Goal: Task Accomplishment & Management: Complete application form

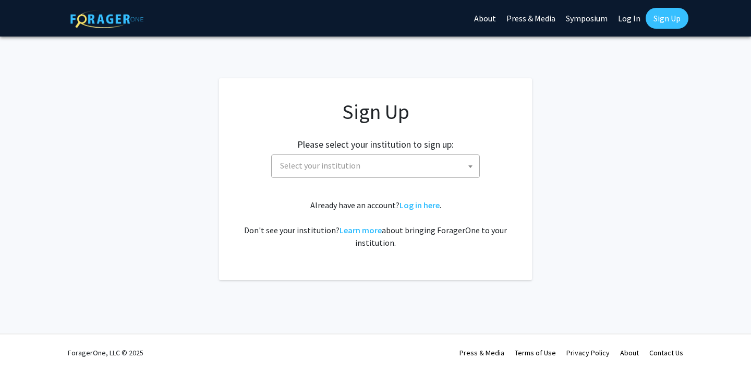
click at [471, 166] on b at bounding box center [470, 166] width 4 height 3
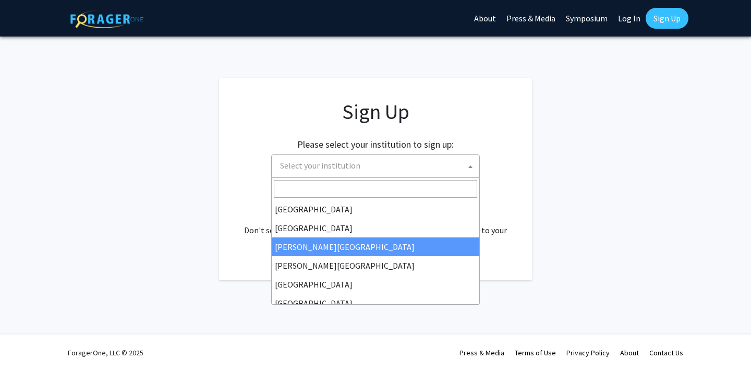
type input "j"
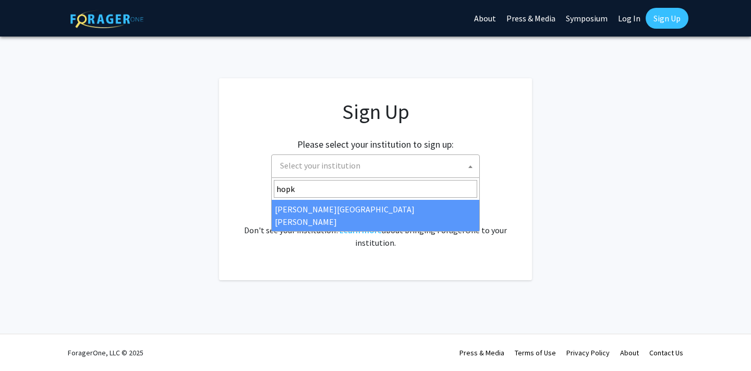
type input "hopk"
select select "1"
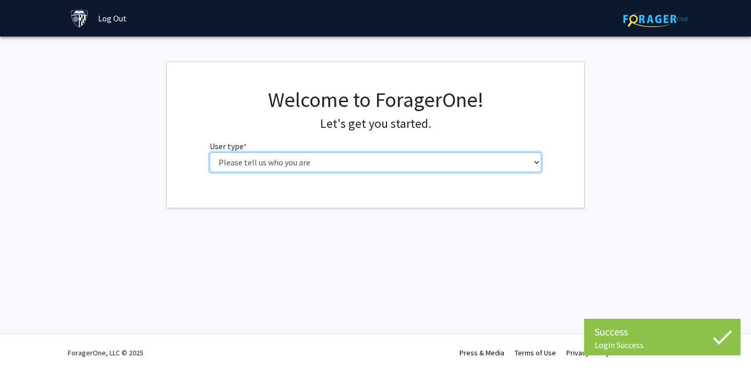
click at [262, 163] on select "Please tell us who you are Undergraduate Student Master's Student Doctoral Cand…" at bounding box center [376, 162] width 332 height 20
select select "2: masters"
click at [210, 152] on select "Please tell us who you are Undergraduate Student Master's Student Doctoral Cand…" at bounding box center [376, 162] width 332 height 20
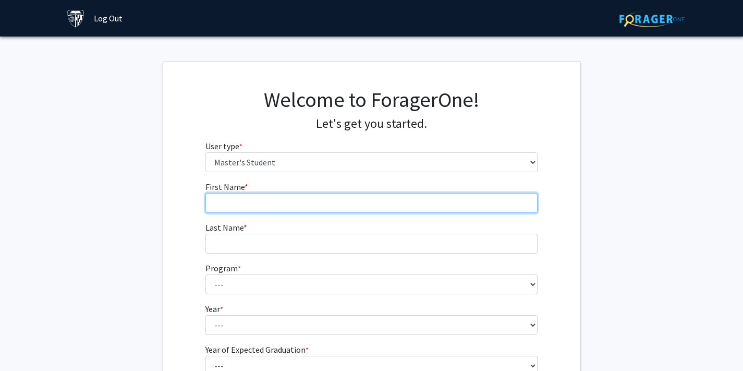
click at [437, 211] on input "First Name * required" at bounding box center [371, 203] width 332 height 20
type input "Jake"
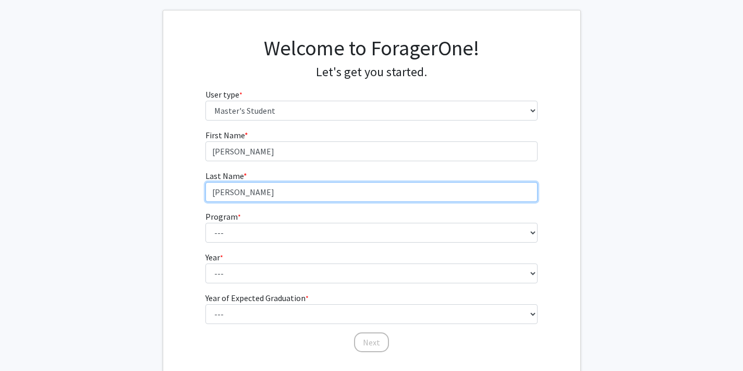
scroll to position [58, 0]
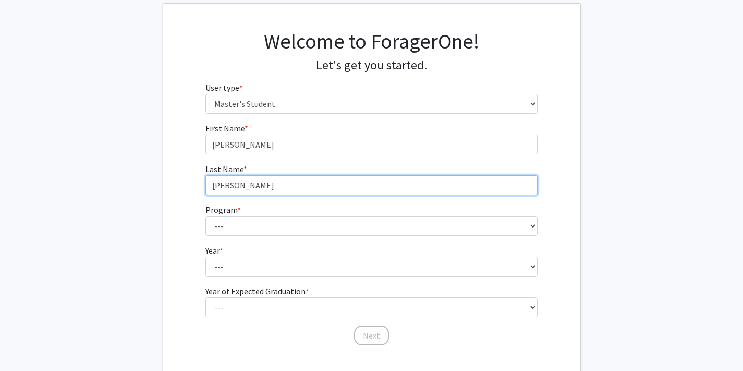
type input "Sinkowitz"
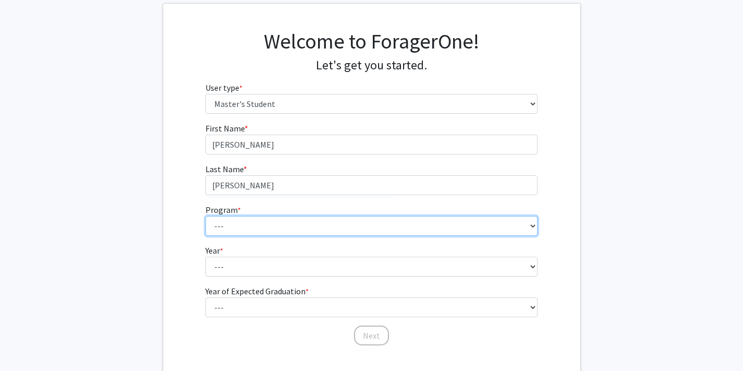
click at [328, 225] on select "--- Anatomy Education Applied and Computational Mathematics Applied Biomedical …" at bounding box center [371, 226] width 332 height 20
select select "106: 101"
click at [205, 216] on select "--- Anatomy Education Applied and Computational Mathematics Applied Biomedical …" at bounding box center [371, 226] width 332 height 20
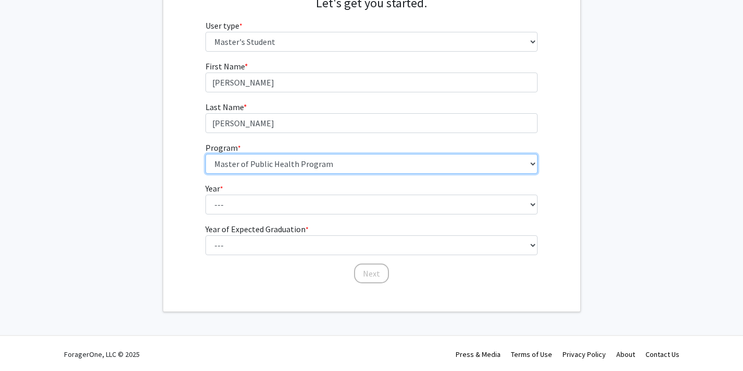
scroll to position [119, 0]
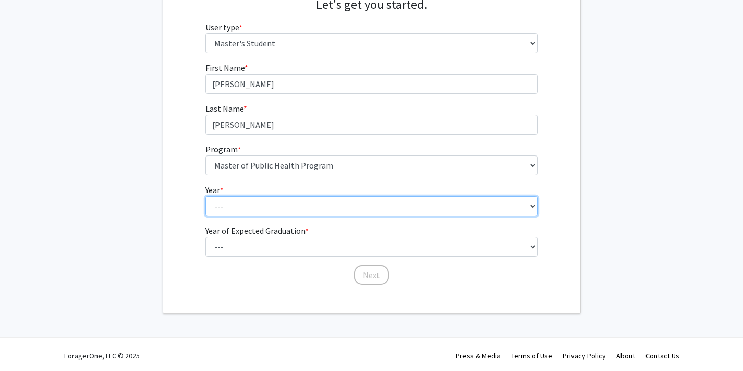
click at [311, 208] on select "--- First Year Second Year" at bounding box center [371, 206] width 332 height 20
select select "1: first_year"
click at [205, 196] on select "--- First Year Second Year" at bounding box center [371, 206] width 332 height 20
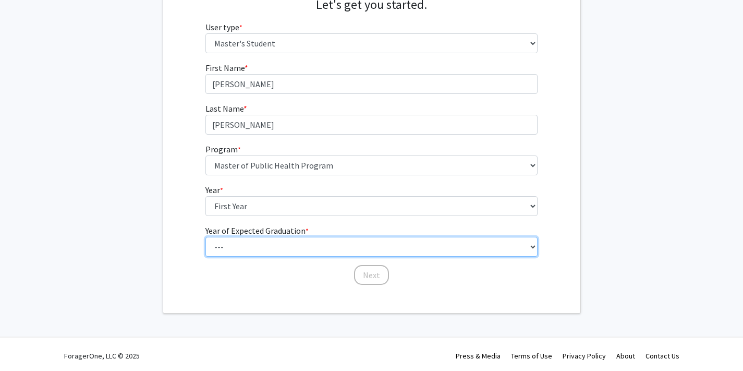
click at [319, 250] on select "--- 2025 2026 2027 2028 2029 2030 2031 2032 2033 2034" at bounding box center [371, 247] width 332 height 20
select select "2: 2026"
click at [205, 237] on select "--- 2025 2026 2027 2028 2029 2030 2031 2032 2033 2034" at bounding box center [371, 247] width 332 height 20
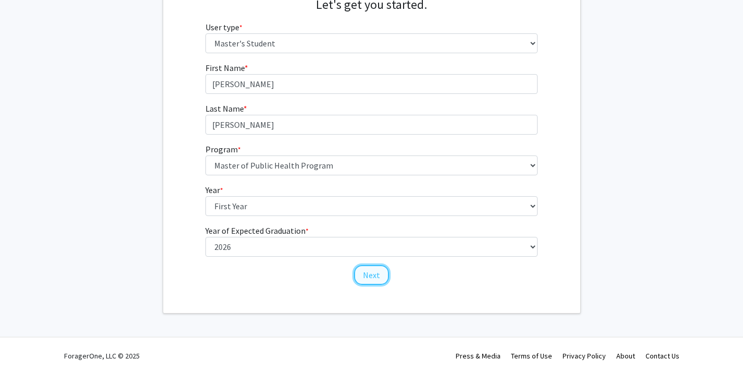
click at [376, 275] on button "Next" at bounding box center [371, 275] width 35 height 20
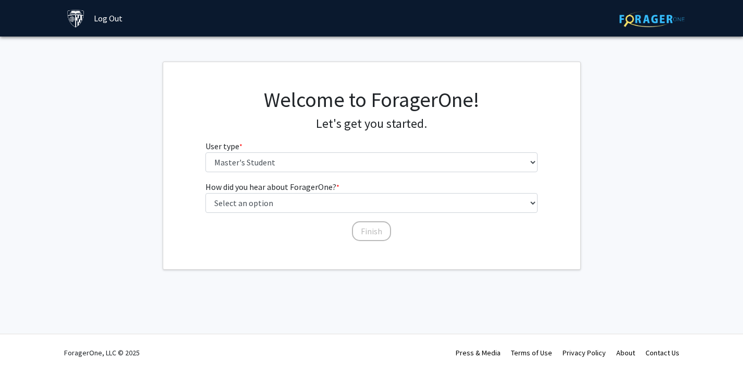
scroll to position [0, 0]
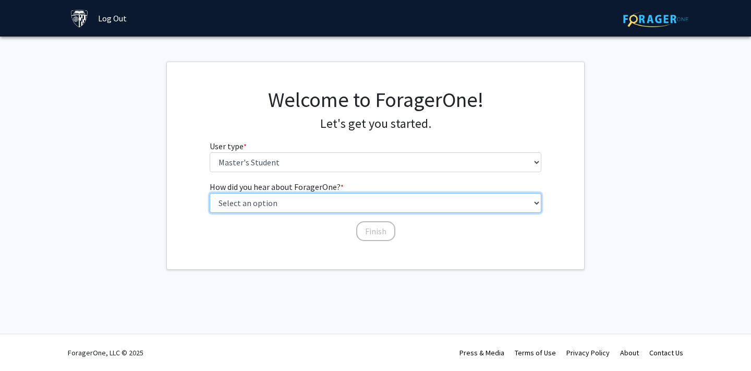
click at [339, 206] on select "Select an option Peer/student recommendation Faculty/staff recommendation Unive…" at bounding box center [376, 203] width 332 height 20
select select "3: university_website"
click at [210, 193] on select "Select an option Peer/student recommendation Faculty/staff recommendation Unive…" at bounding box center [376, 203] width 332 height 20
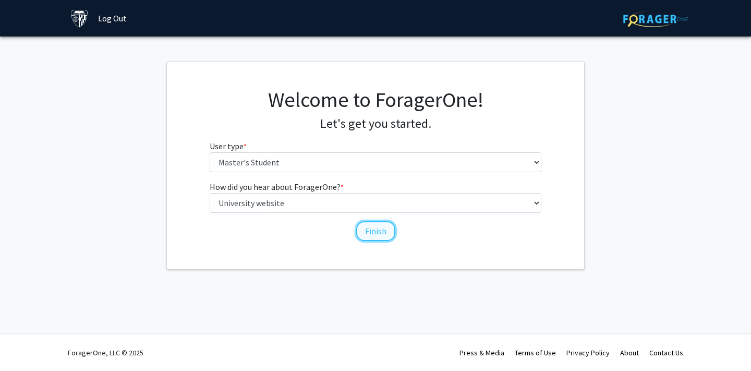
click at [378, 232] on button "Finish" at bounding box center [375, 231] width 39 height 20
